Goal: Transaction & Acquisition: Download file/media

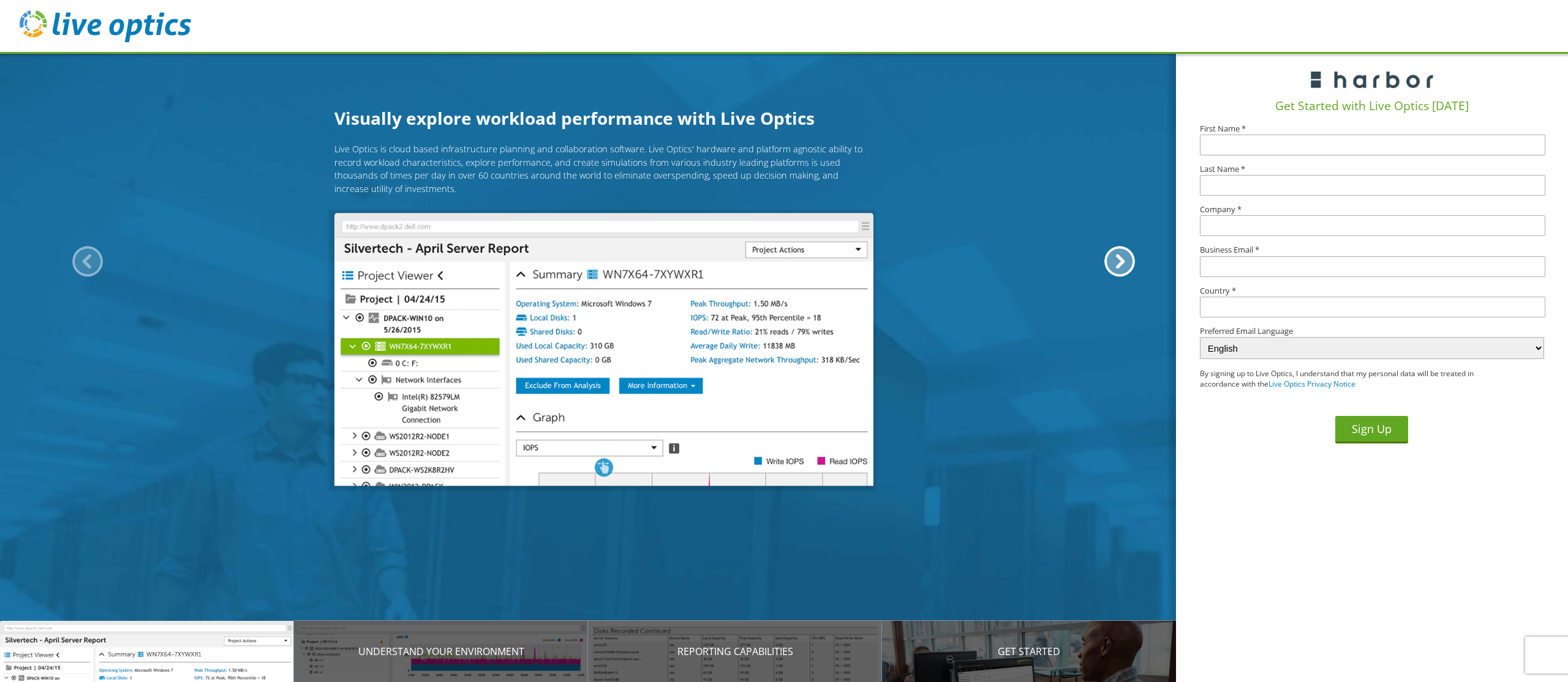
click at [1271, 148] on input "text" at bounding box center [1372, 145] width 345 height 21
type input "Rene"
type input "Karpati"
type input "Isero"
click at [1240, 273] on input "text" at bounding box center [1372, 267] width 345 height 21
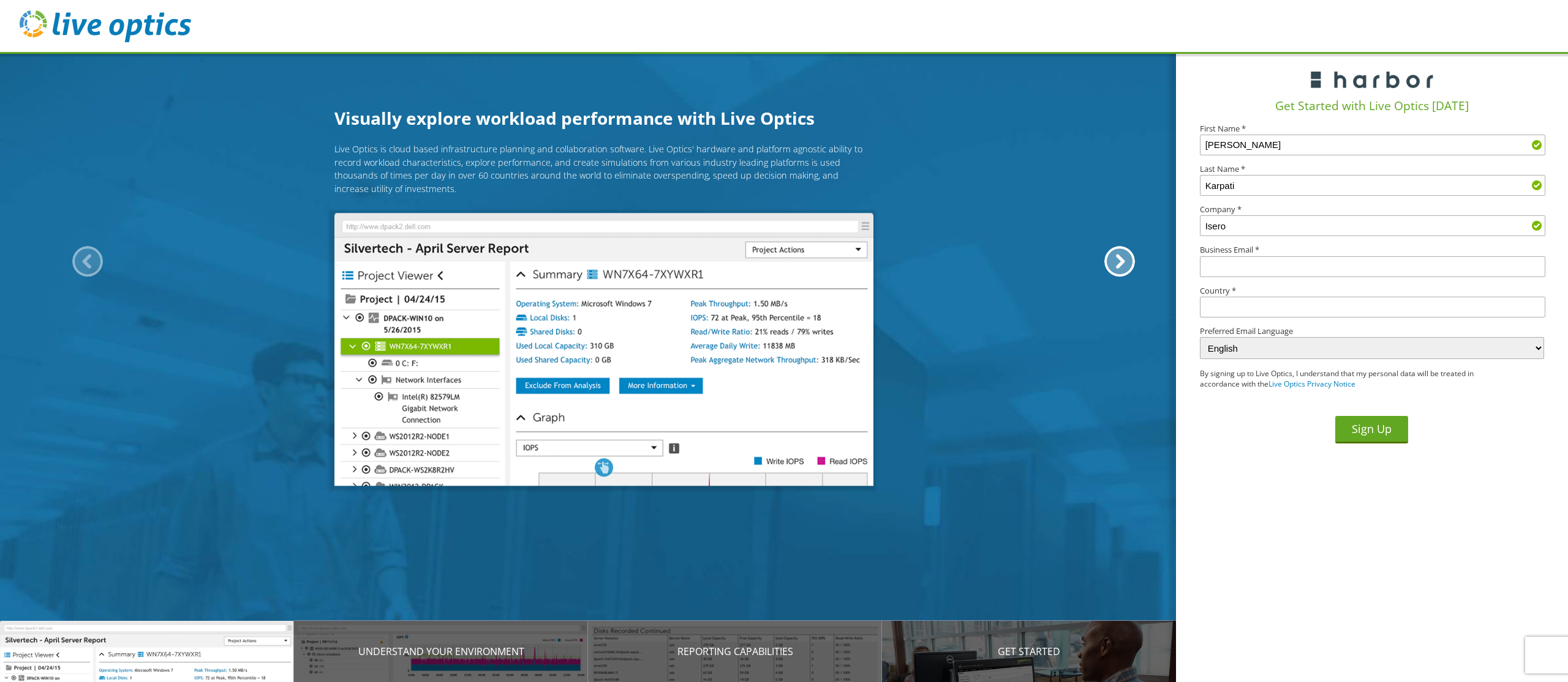
click at [1236, 267] on input "text" at bounding box center [1372, 267] width 345 height 21
type input "renekarpati@isero.nl"
type input "Netherlands"
click at [1371, 428] on button "Sign Up" at bounding box center [1371, 429] width 73 height 27
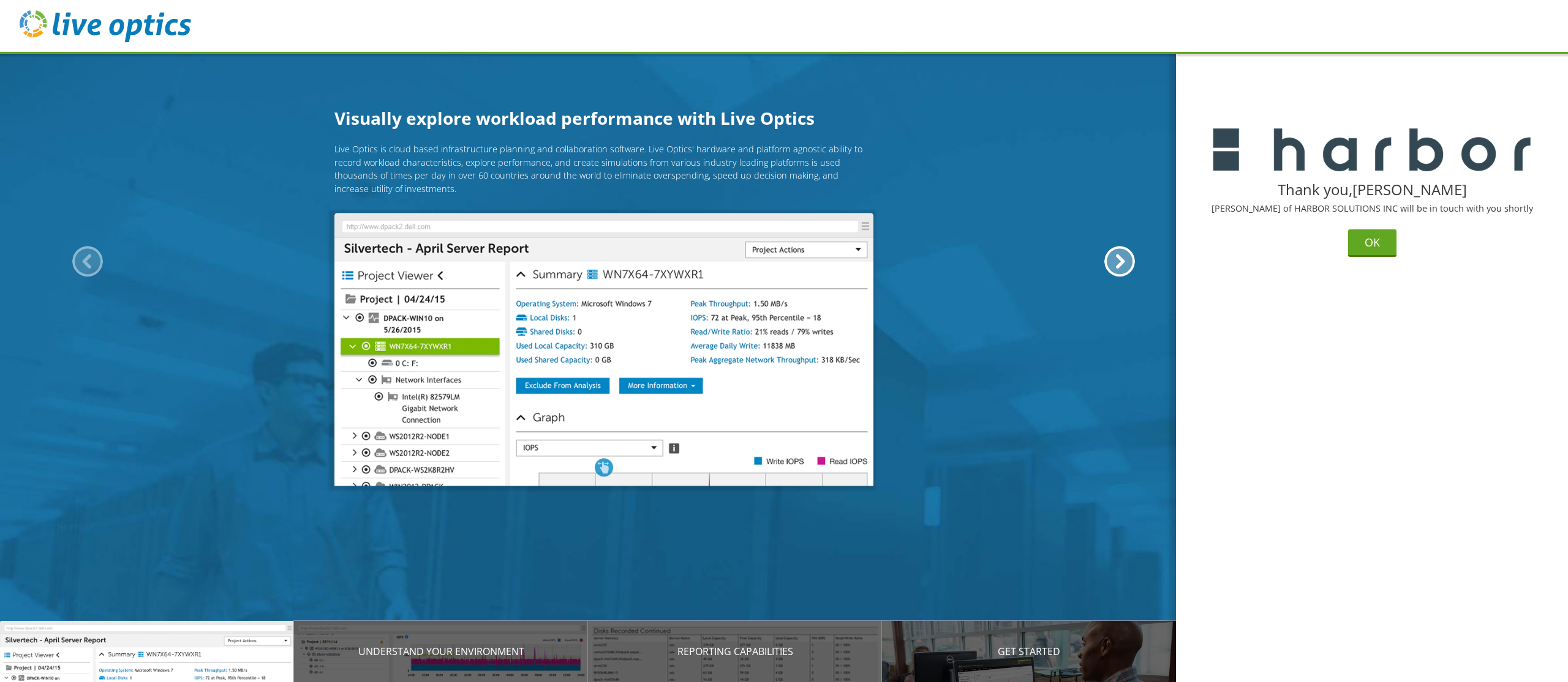
click at [34, 21] on img at bounding box center [105, 26] width 171 height 32
click at [1377, 240] on button "OK" at bounding box center [1372, 242] width 49 height 27
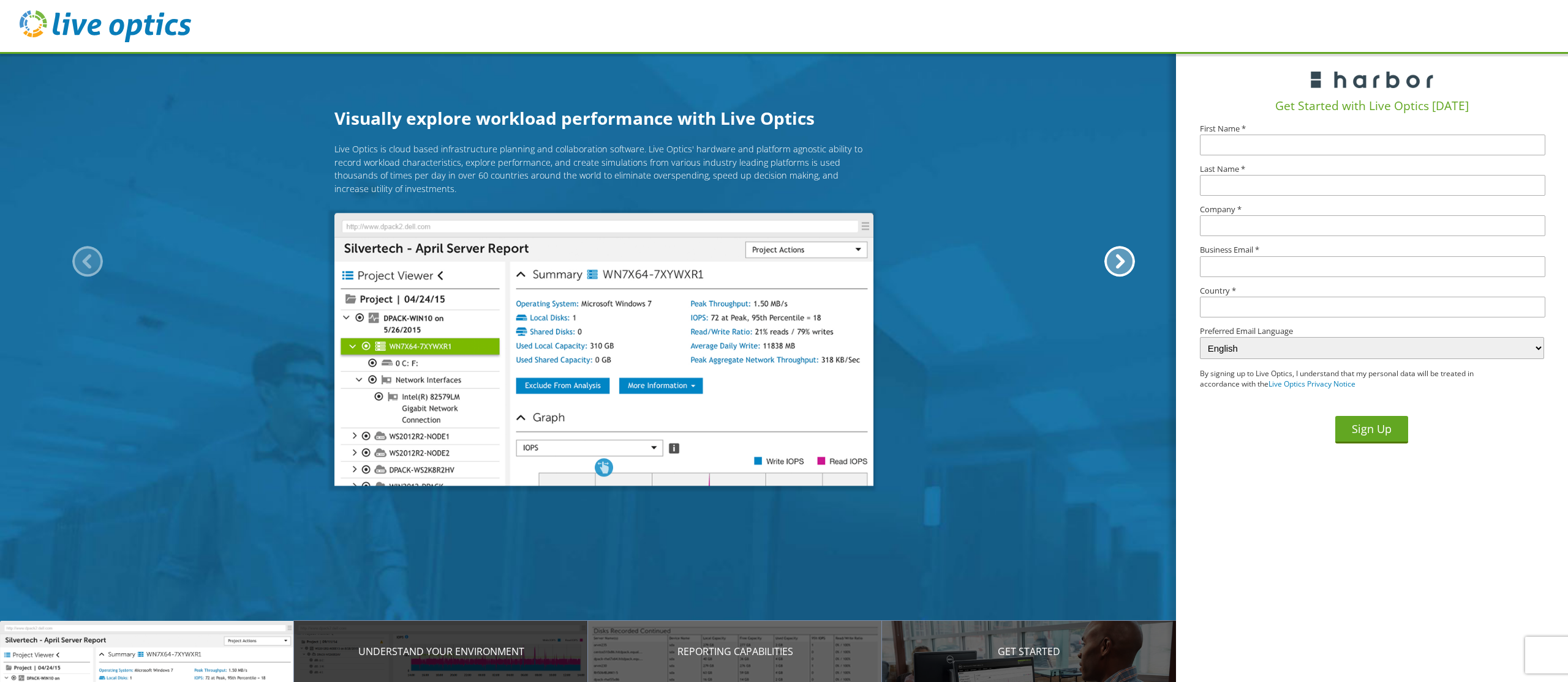
click at [426, 660] on div "Understand your environment" at bounding box center [441, 651] width 294 height 61
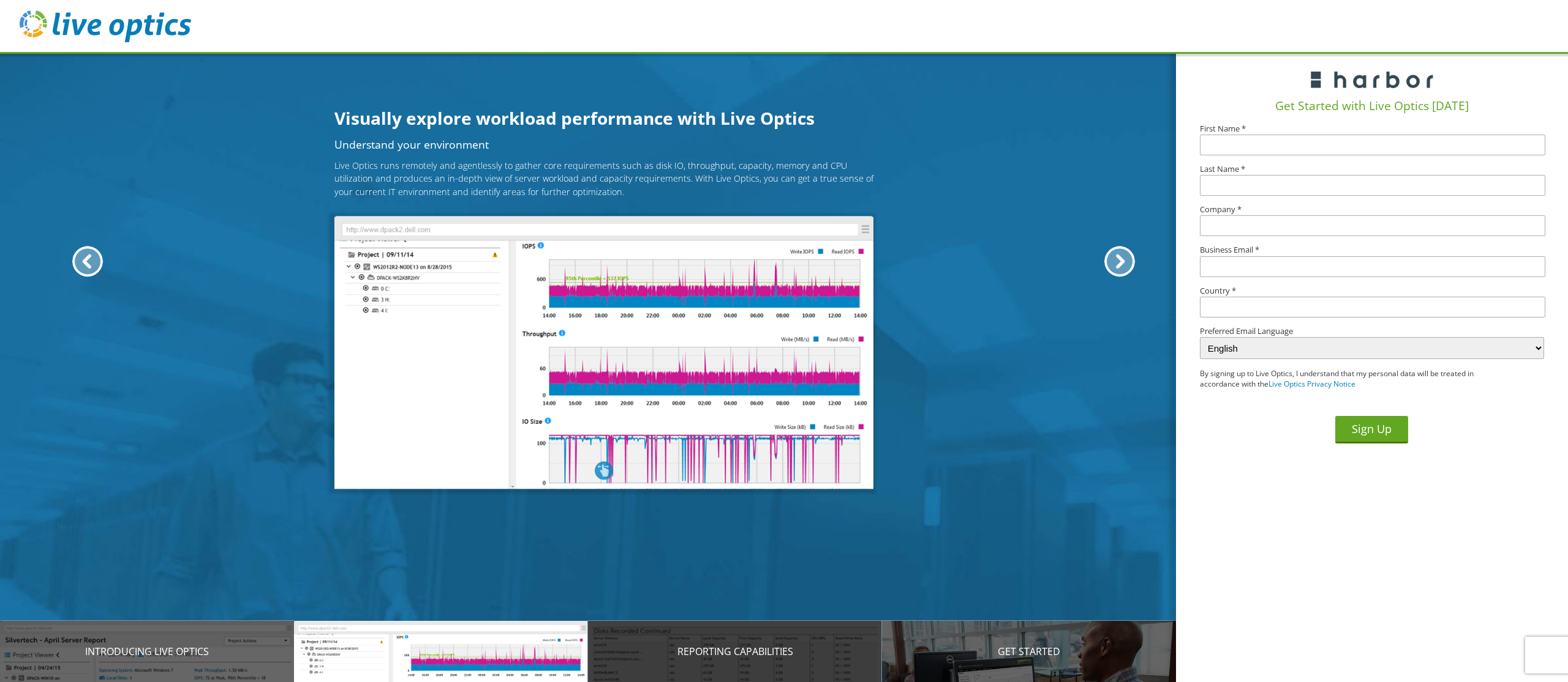
click at [658, 663] on div "Reporting Capabilities" at bounding box center [735, 651] width 294 height 61
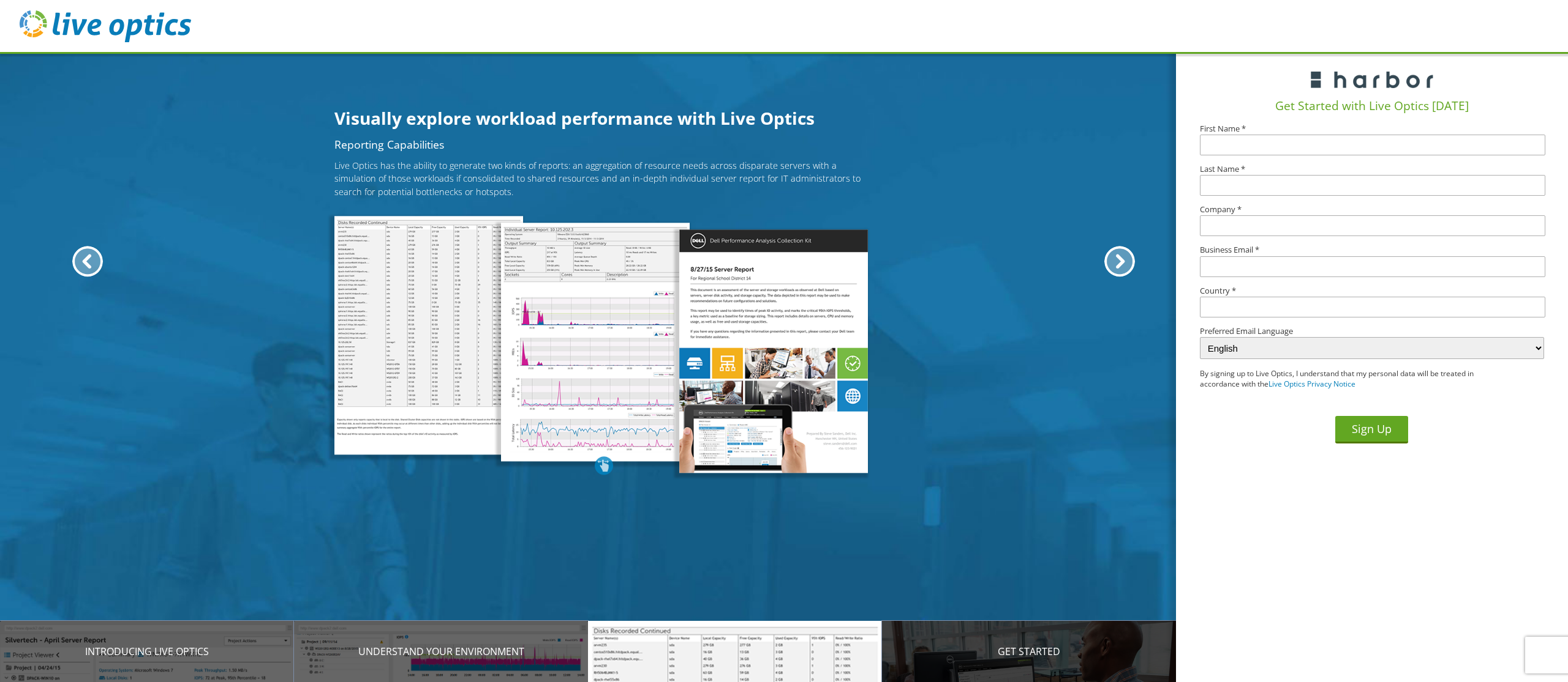
click at [974, 654] on p "Get Started" at bounding box center [1029, 652] width 294 height 15
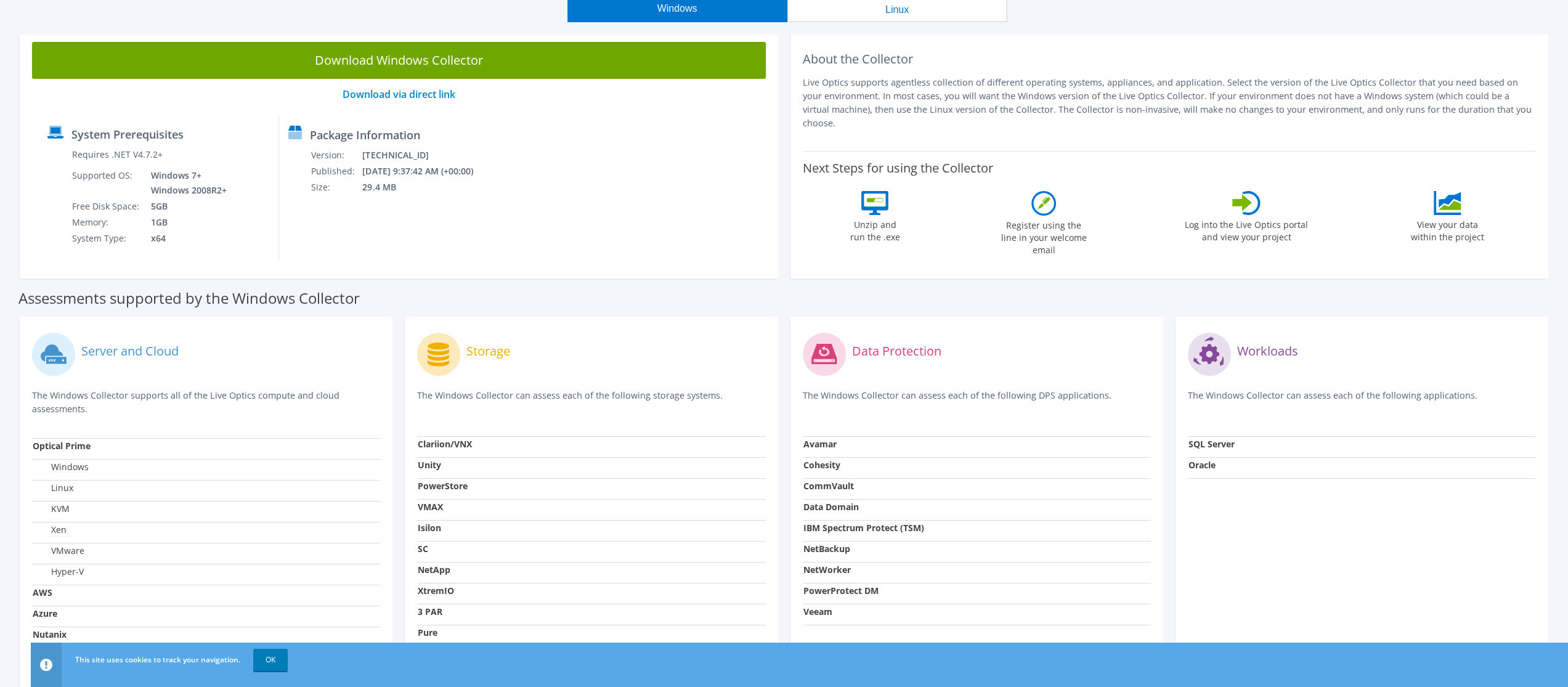
scroll to position [228, 0]
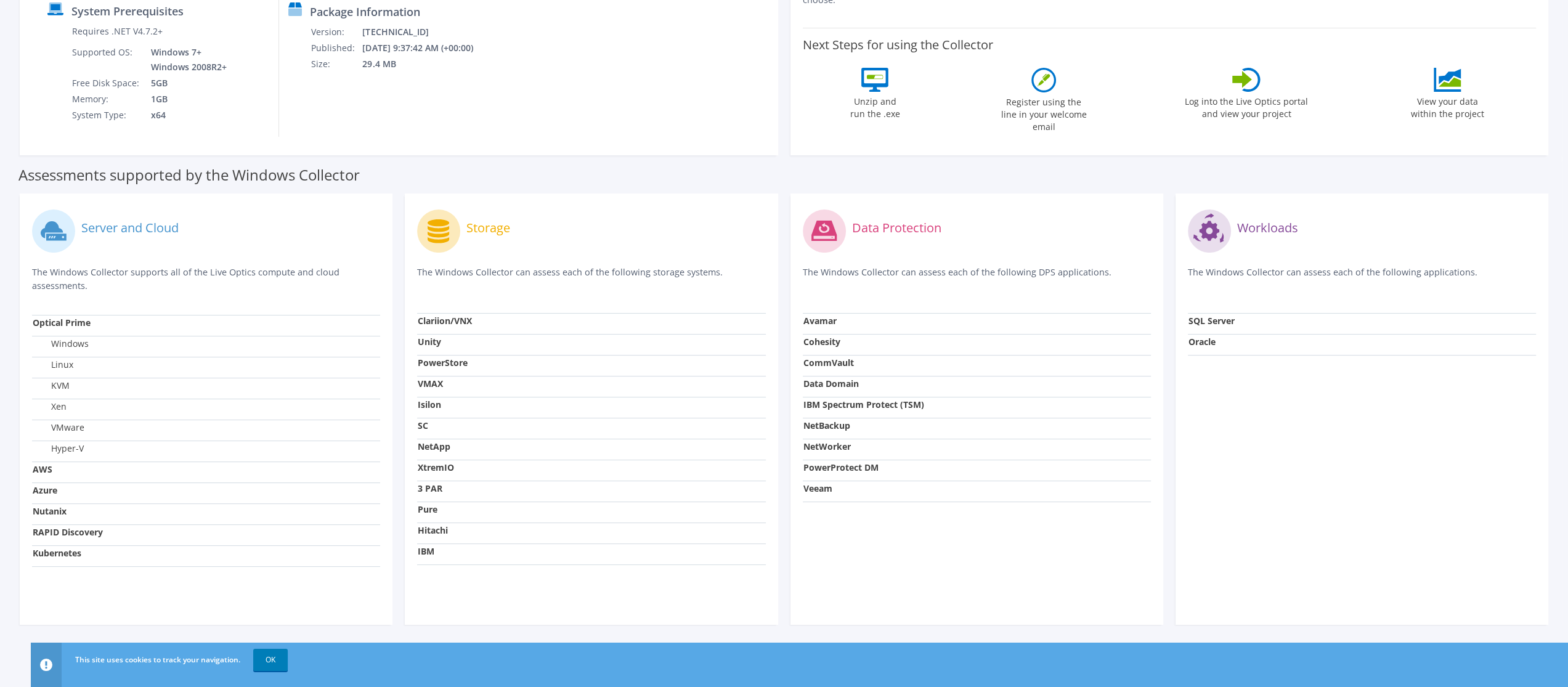
click at [125, 604] on div "Server and Cloud The Windows Collector supports all of the Live Optics compute …" at bounding box center [206, 409] width 373 height 432
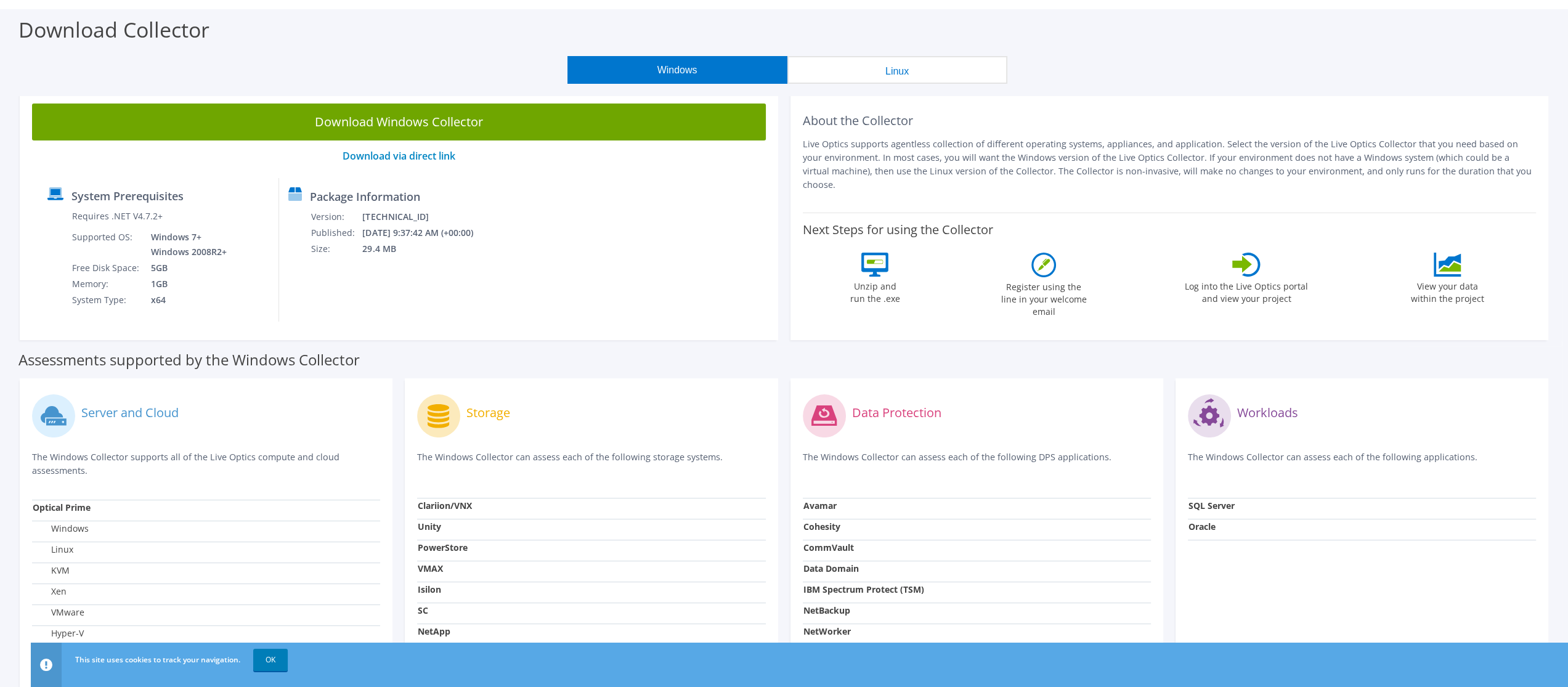
click at [57, 529] on label "Windows" at bounding box center [61, 529] width 57 height 12
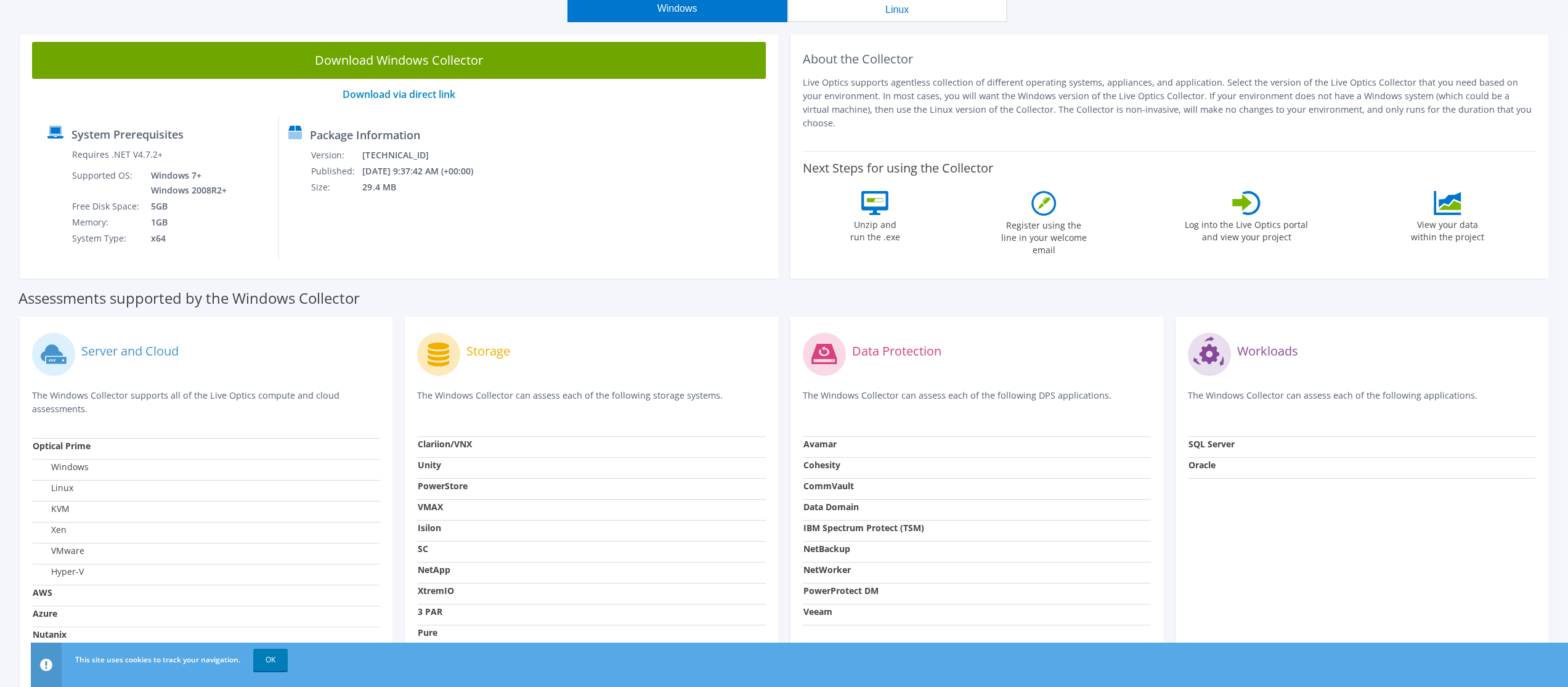
click at [135, 347] on label "Server and Cloud" at bounding box center [129, 351] width 97 height 12
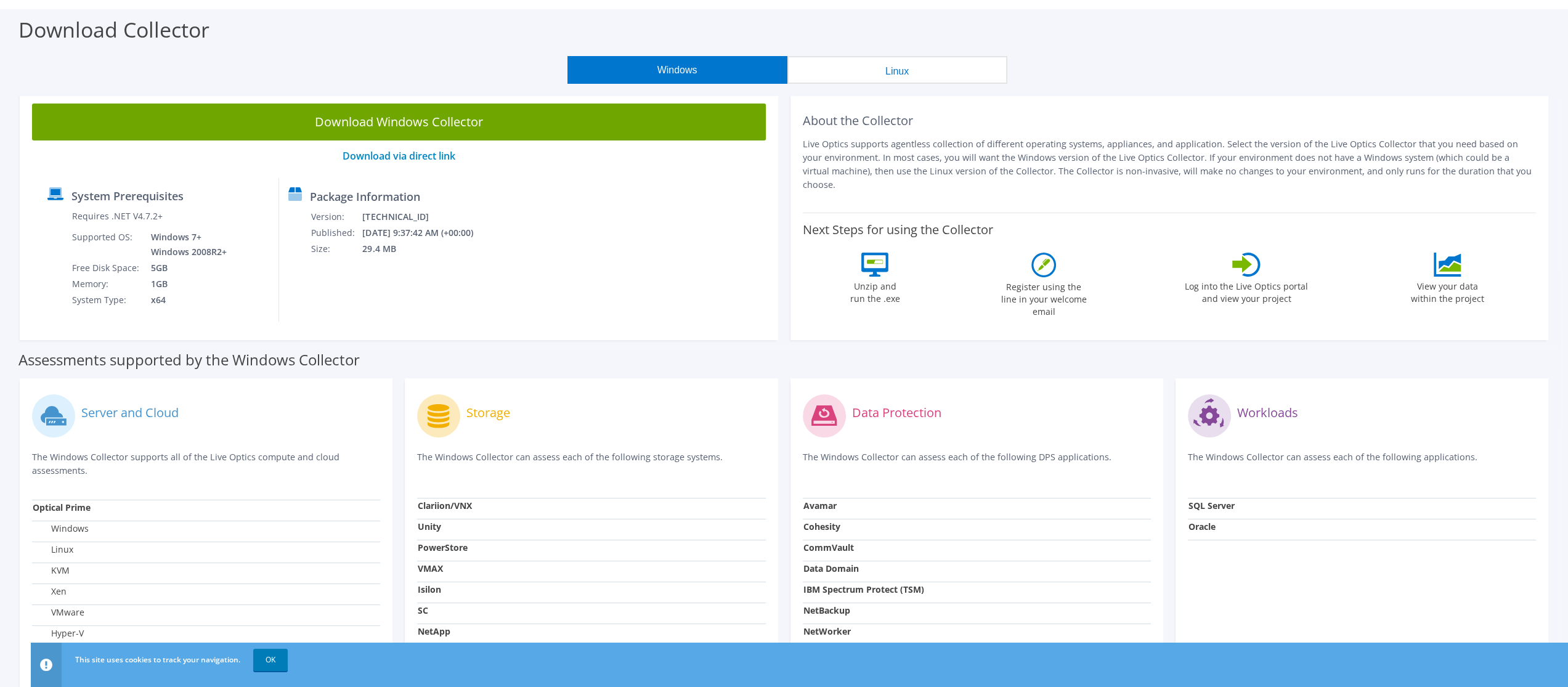
click at [886, 72] on button "Linux" at bounding box center [897, 70] width 220 height 27
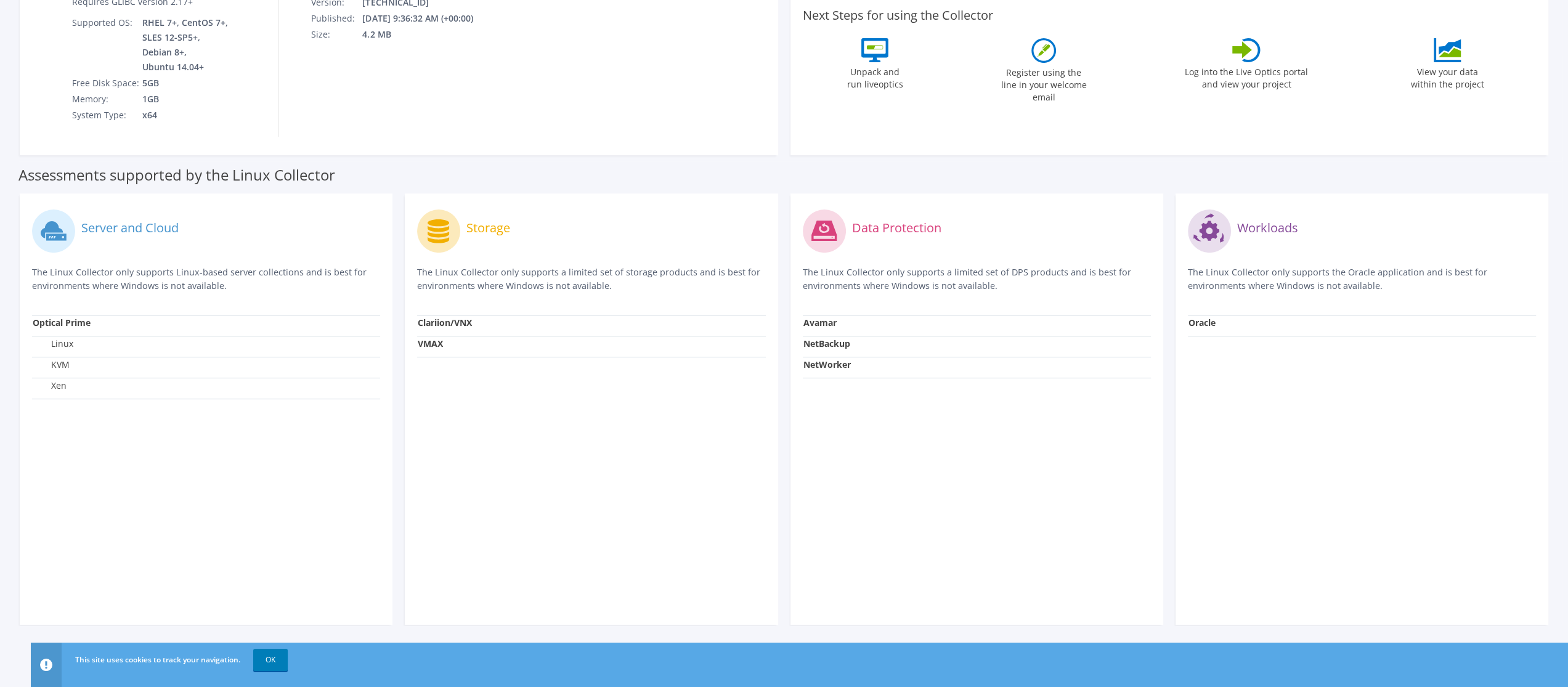
scroll to position [0, 0]
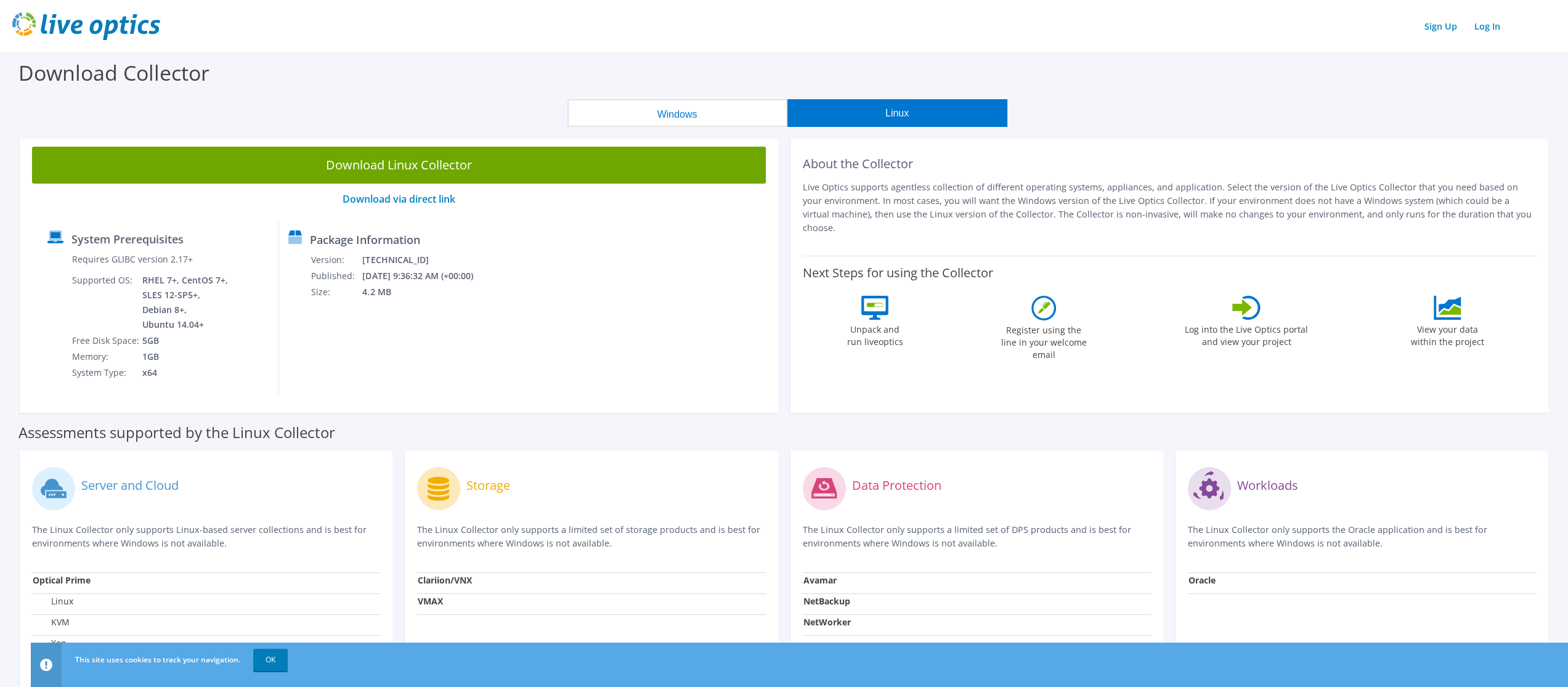
click at [660, 109] on button "Windows" at bounding box center [678, 112] width 220 height 27
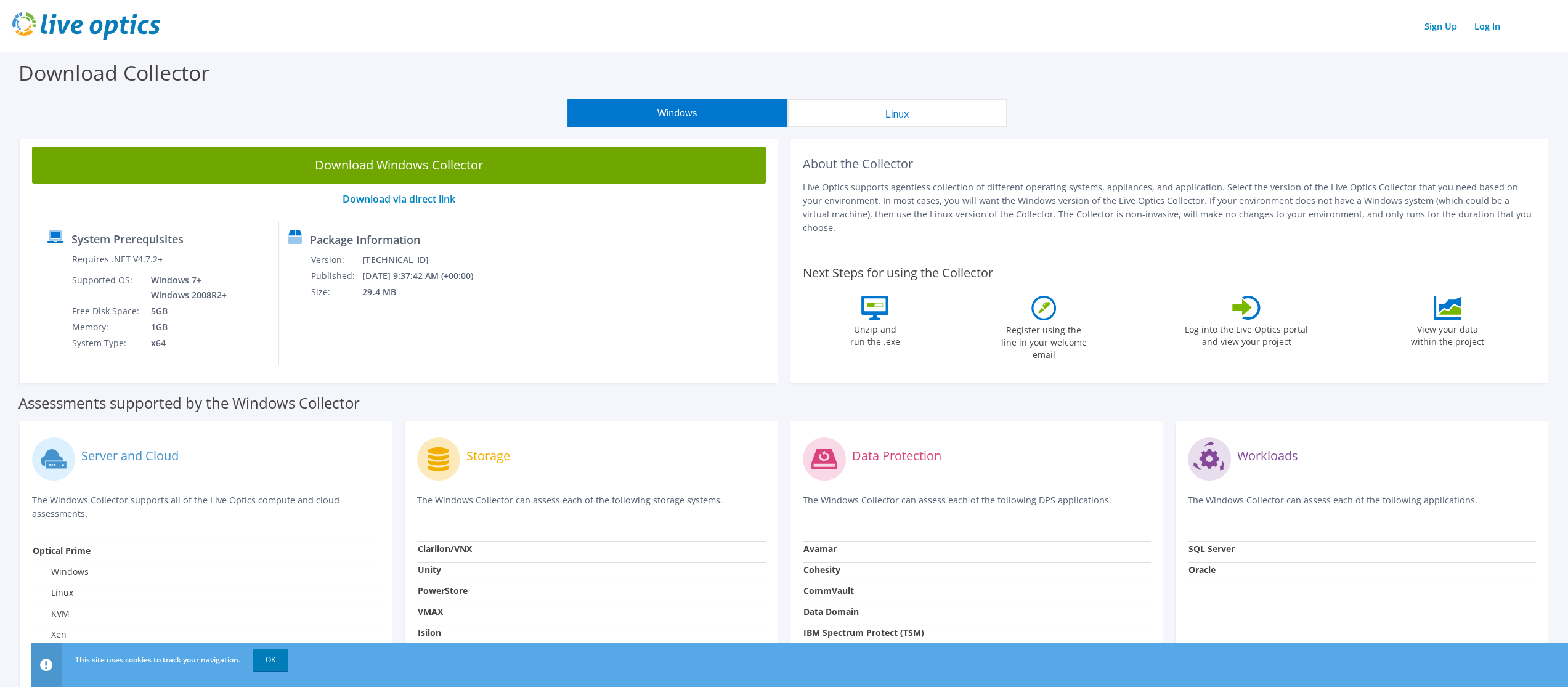
scroll to position [228, 0]
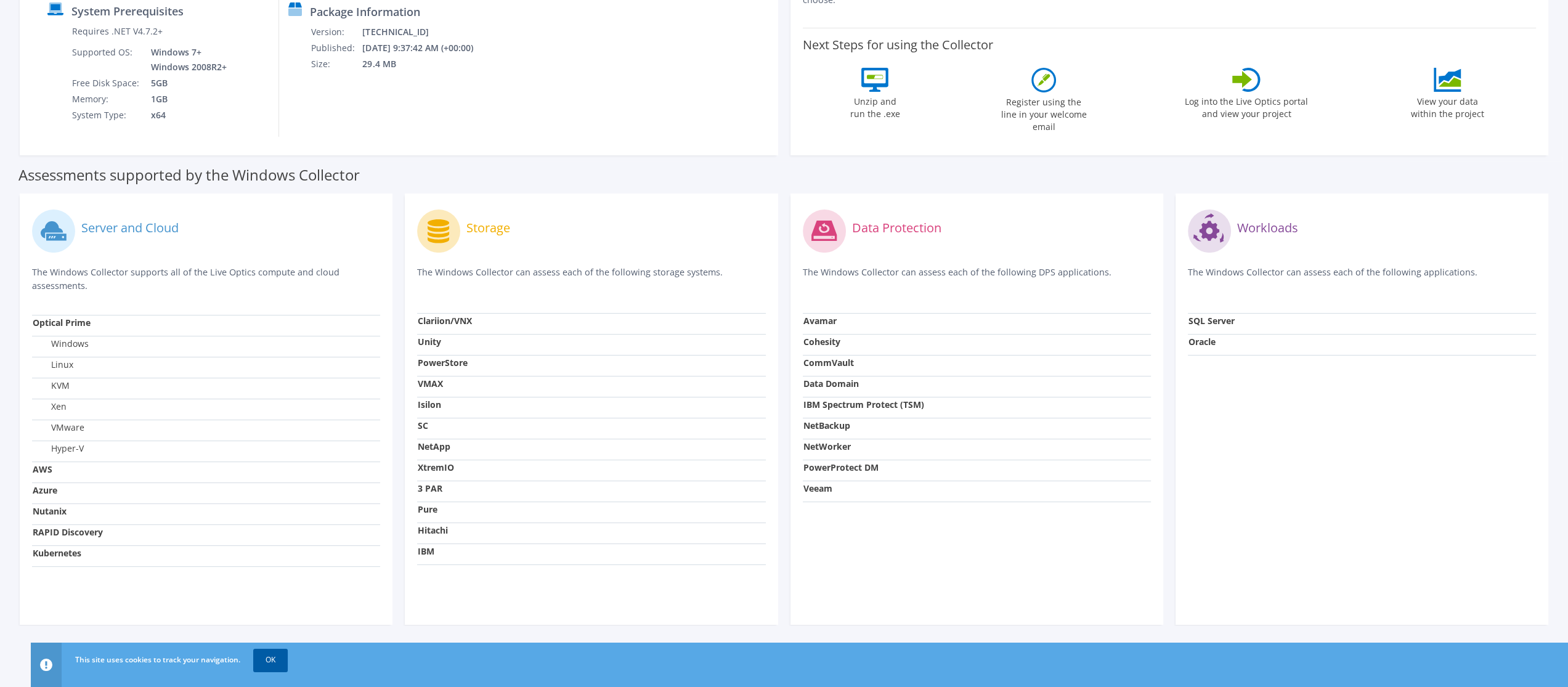
click at [282, 656] on link "OK" at bounding box center [270, 661] width 35 height 23
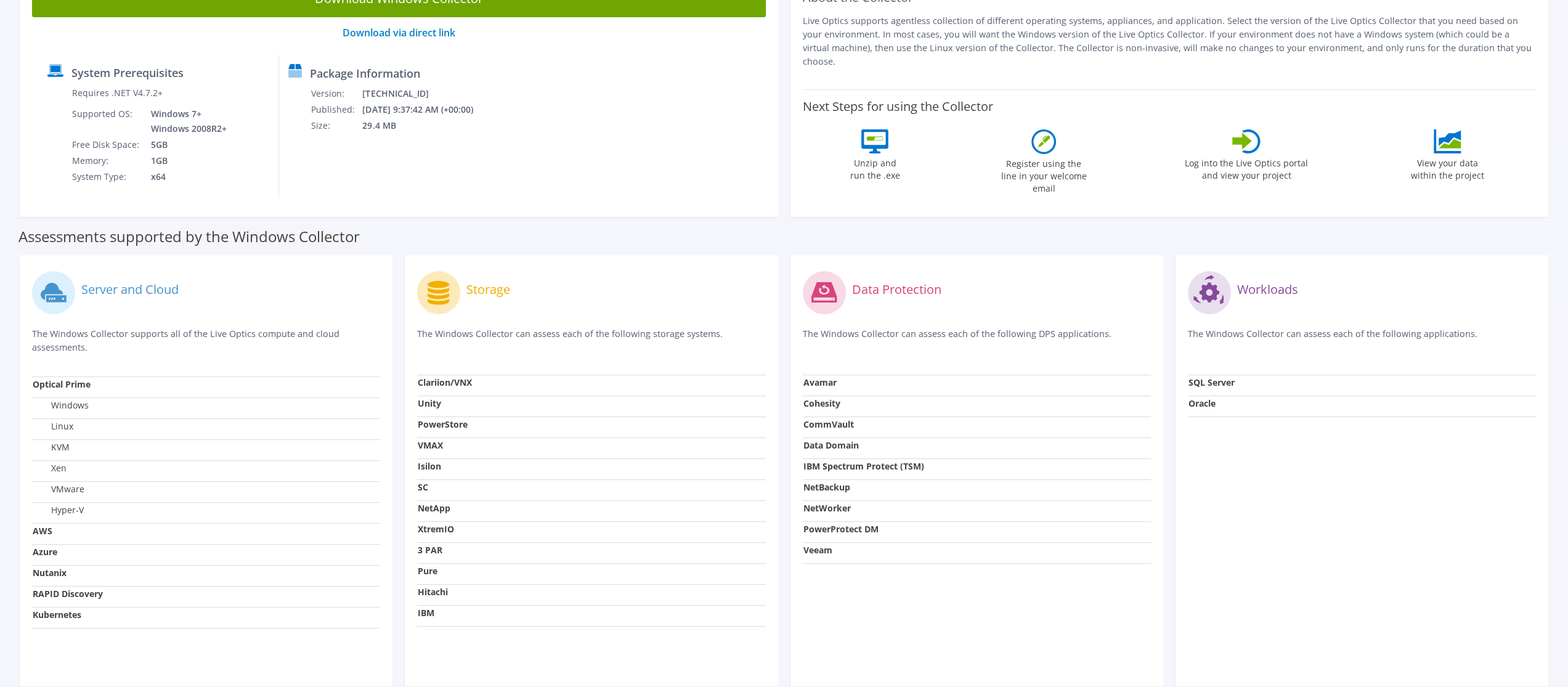
scroll to position [43, 0]
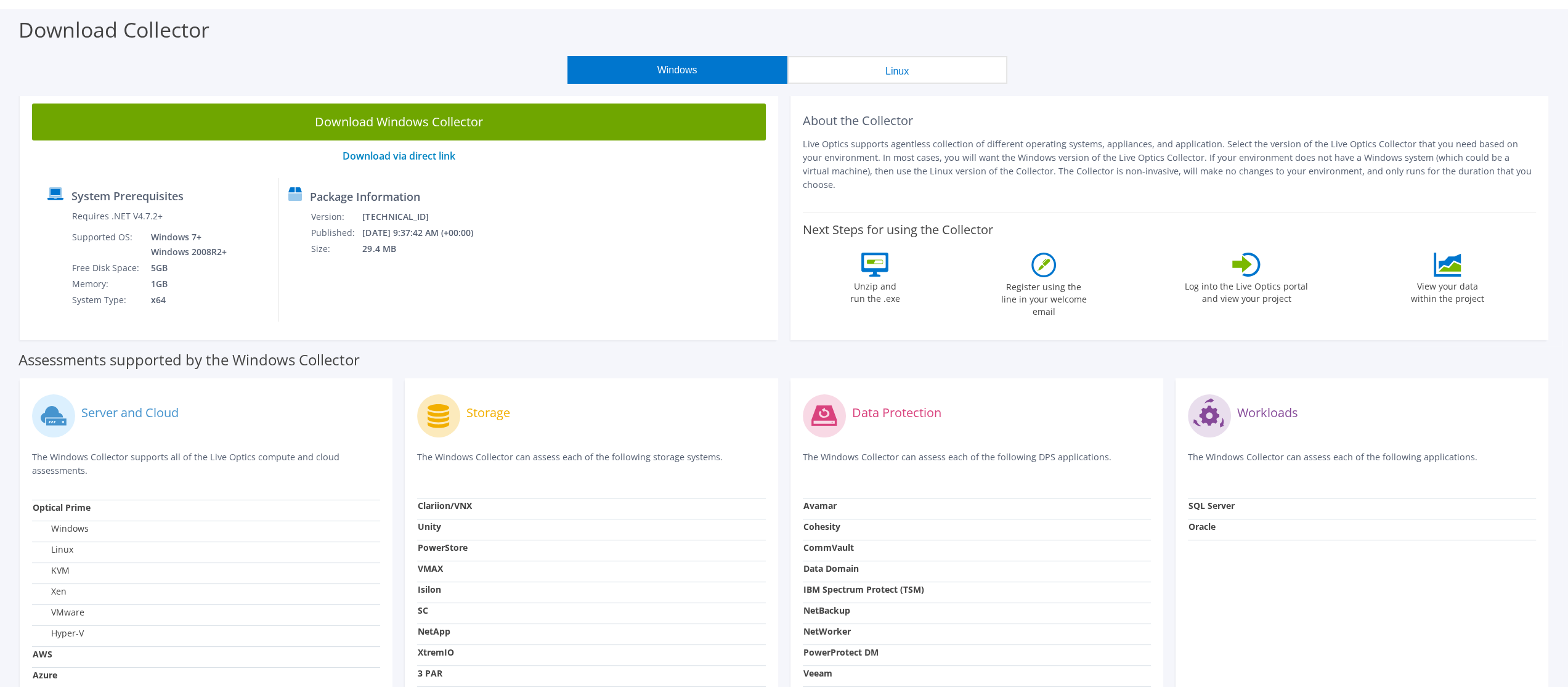
click at [888, 69] on button "Linux" at bounding box center [897, 70] width 220 height 27
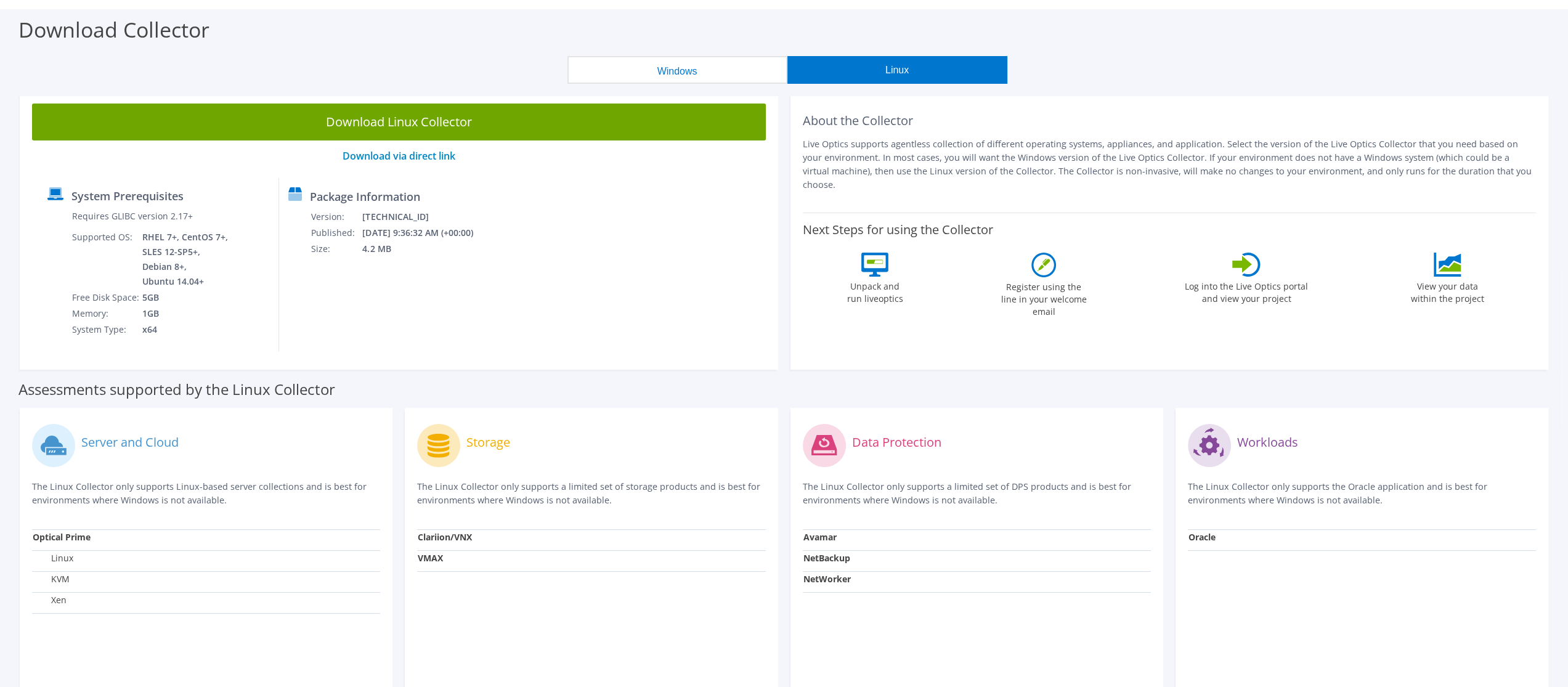
click at [750, 66] on button "Windows" at bounding box center [678, 70] width 220 height 27
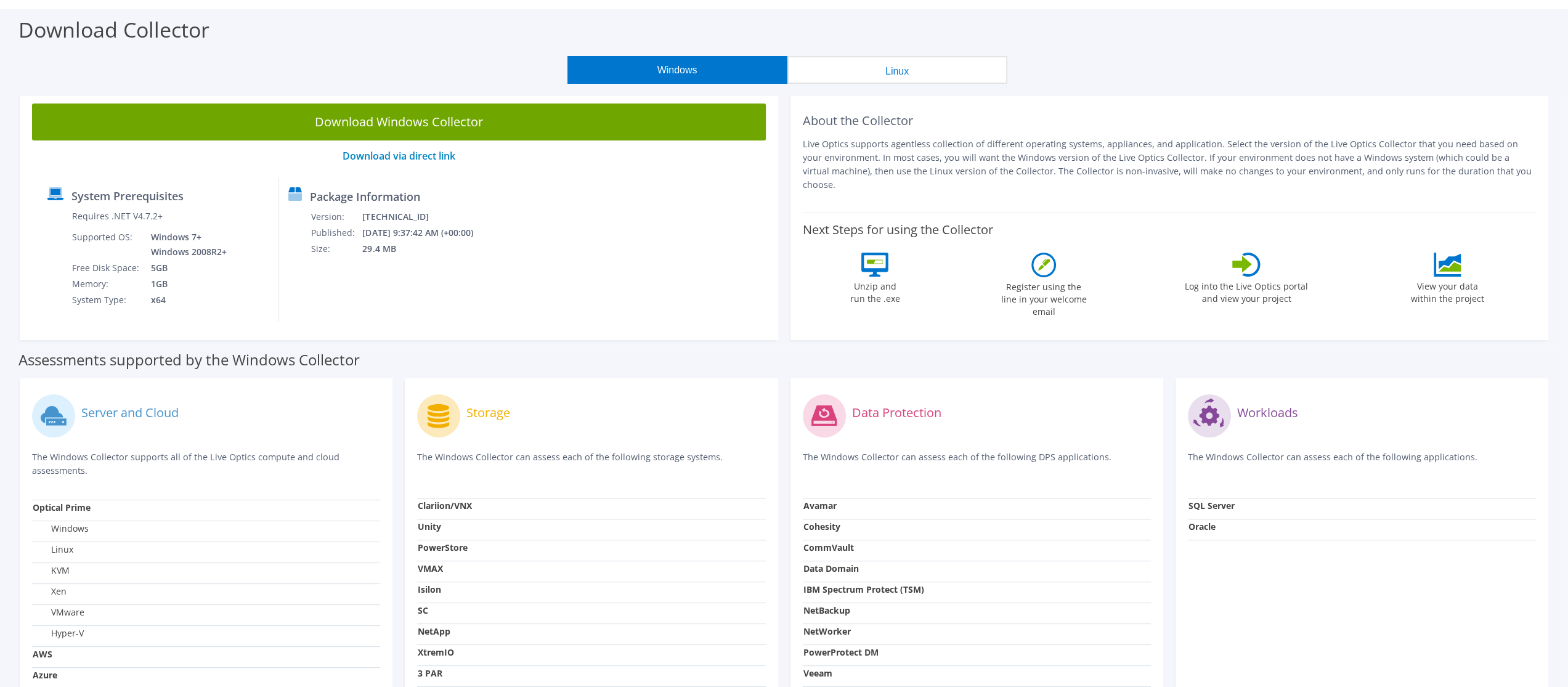
click at [865, 69] on button "Linux" at bounding box center [897, 70] width 220 height 27
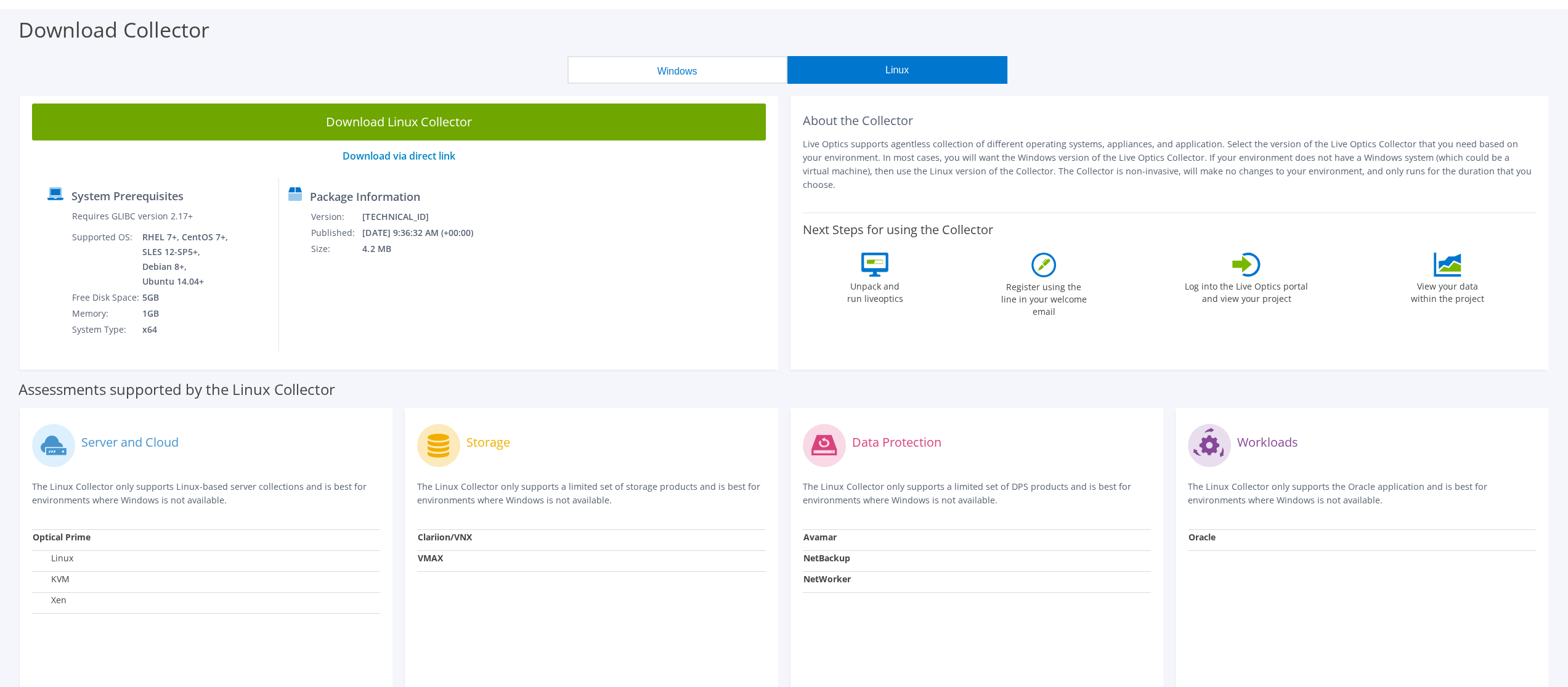
click at [644, 74] on button "Windows" at bounding box center [678, 70] width 220 height 27
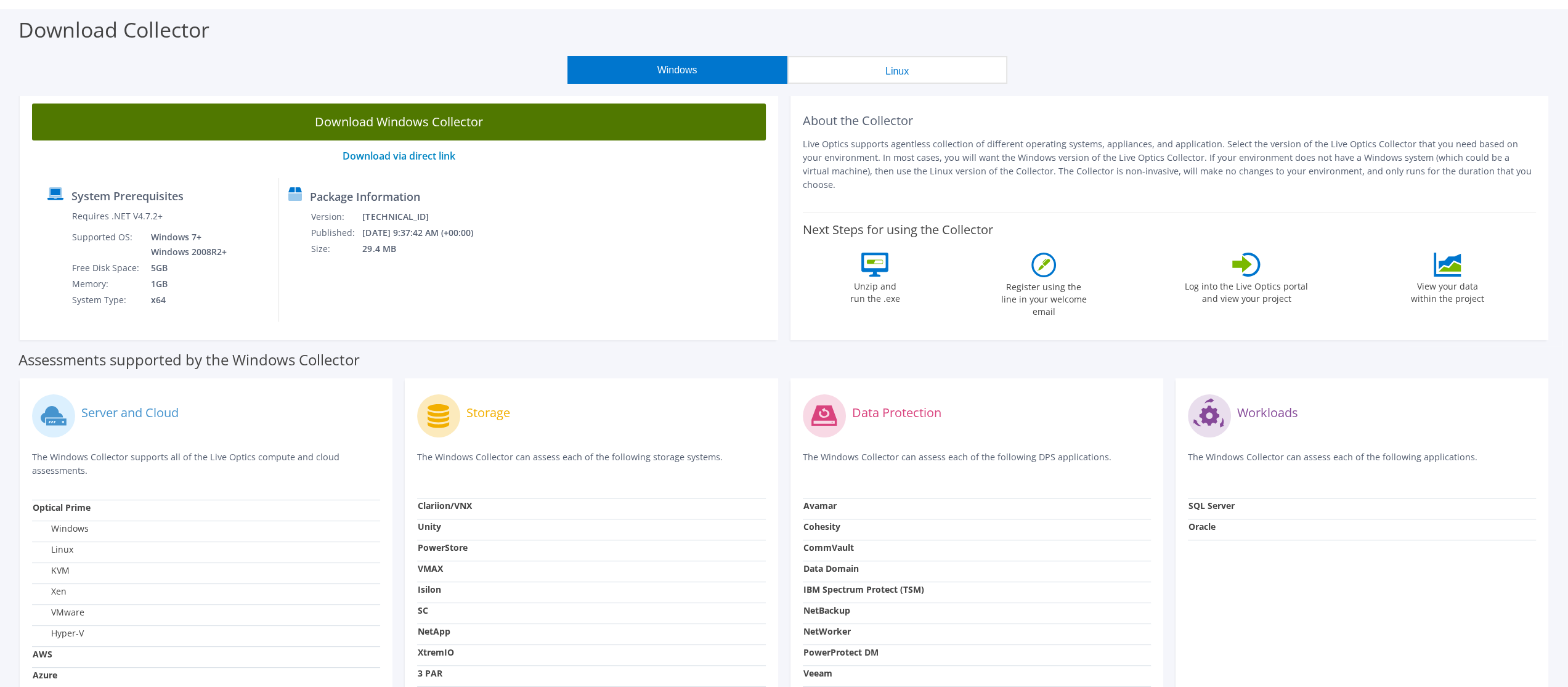
click at [375, 130] on link "Download Windows Collector" at bounding box center [398, 122] width 734 height 37
